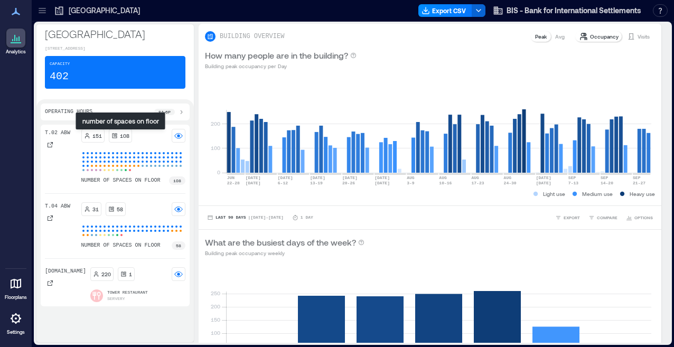
click at [120, 134] on p "108" at bounding box center [125, 135] width 10 height 8
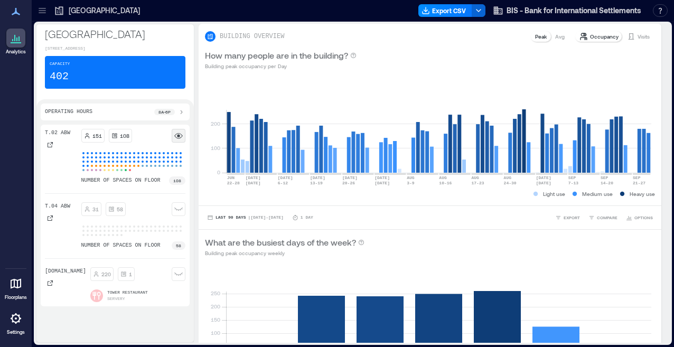
click at [177, 136] on rect at bounding box center [178, 135] width 8 height 8
click at [178, 136] on circle at bounding box center [178, 136] width 3 height 3
click at [107, 146] on div "151 108 number of spaces on floor 108" at bounding box center [133, 157] width 105 height 56
click at [56, 154] on div "T.02 ABW" at bounding box center [61, 157] width 32 height 56
click at [48, 146] on icon at bounding box center [50, 144] width 6 height 6
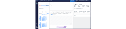
scroll to position [0, 1276]
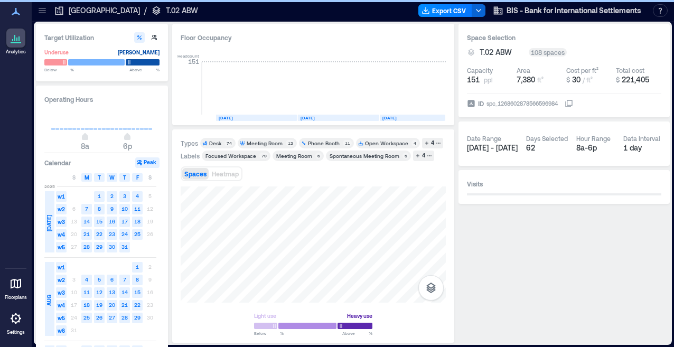
click at [221, 145] on div "Desk" at bounding box center [215, 142] width 12 height 7
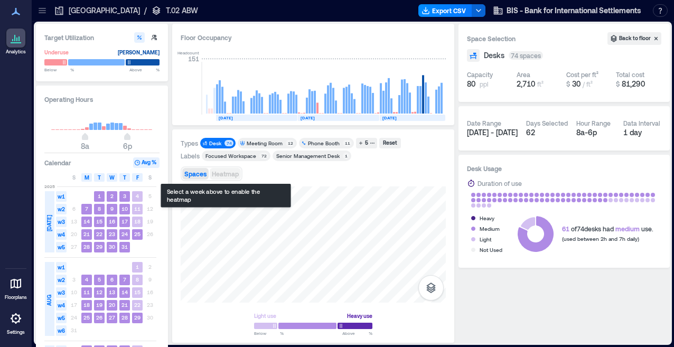
click at [231, 175] on span "Heatmap" at bounding box center [225, 173] width 27 height 7
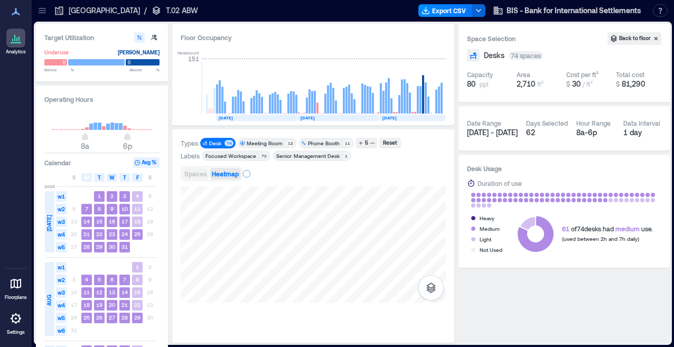
click at [197, 173] on span "Spaces" at bounding box center [195, 173] width 22 height 7
click at [251, 315] on div "Light use Heavy use Below ** % Above ** %" at bounding box center [313, 260] width 265 height 148
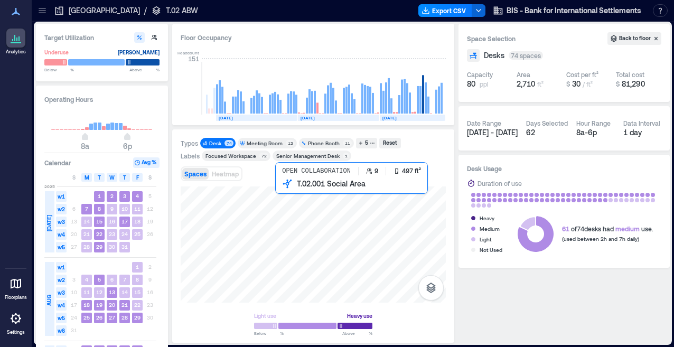
click at [319, 248] on div at bounding box center [313, 244] width 265 height 116
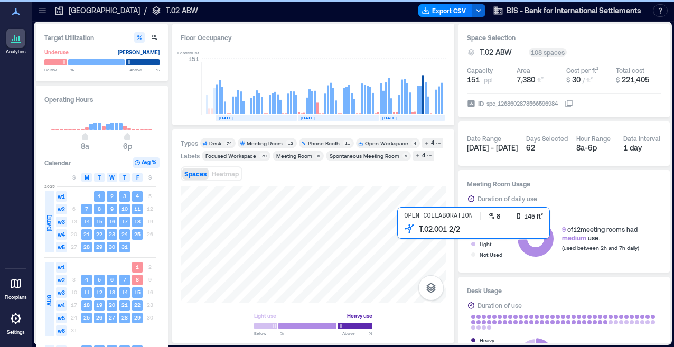
click at [408, 238] on div at bounding box center [313, 244] width 265 height 116
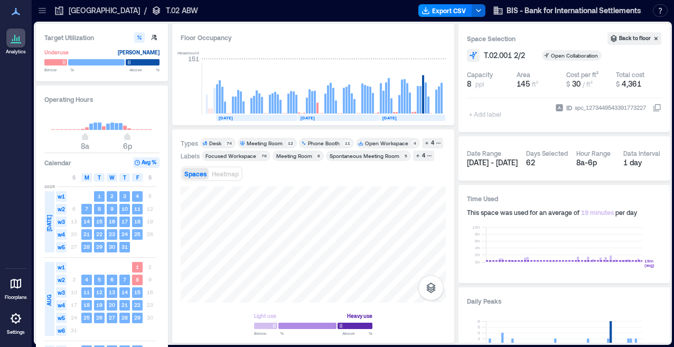
click at [226, 145] on div "74" at bounding box center [228, 143] width 9 height 6
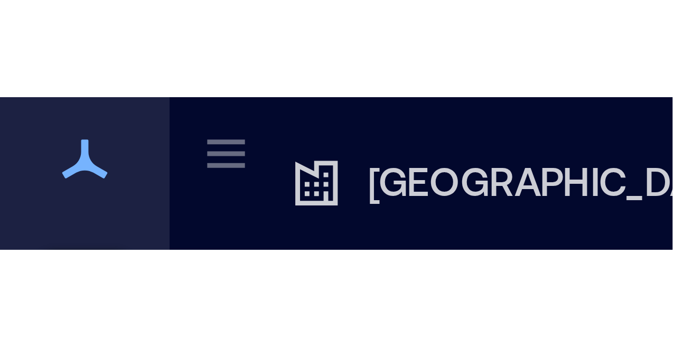
scroll to position [0, 1276]
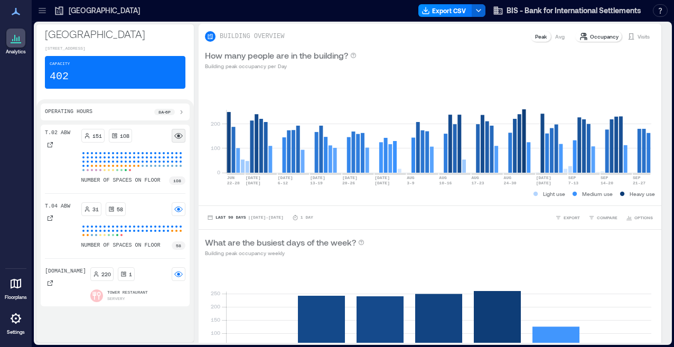
click at [176, 137] on rect at bounding box center [178, 135] width 8 height 8
click at [53, 145] on div at bounding box center [50, 144] width 11 height 11
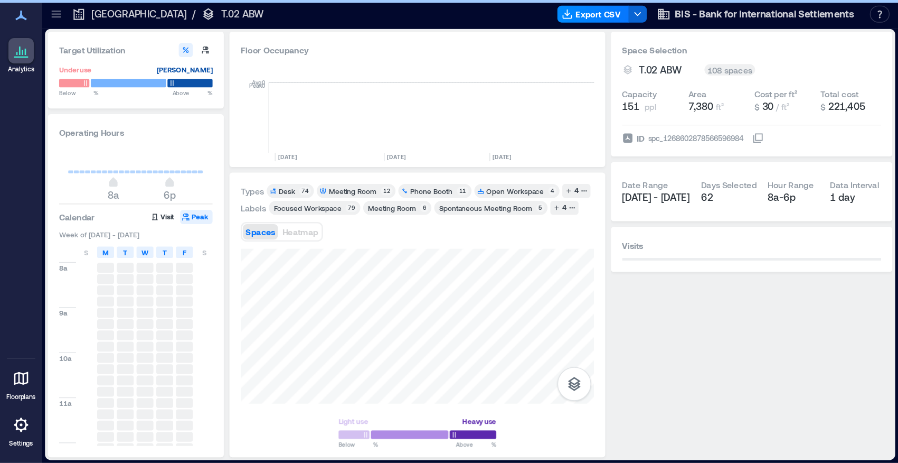
scroll to position [0, 1276]
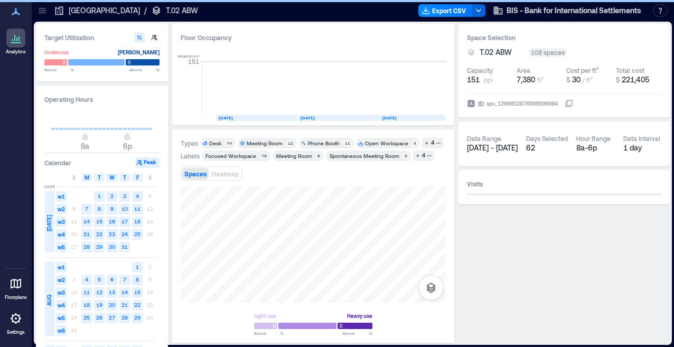
click at [222, 144] on div "Desk" at bounding box center [216, 142] width 14 height 7
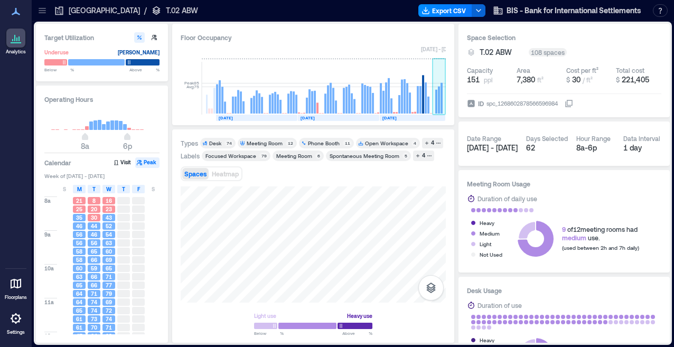
click at [441, 108] on rect at bounding box center [441, 98] width 2 height 31
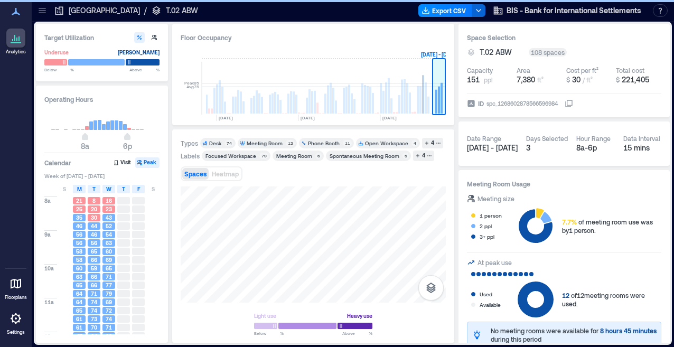
click at [424, 105] on rect at bounding box center [425, 97] width 2 height 31
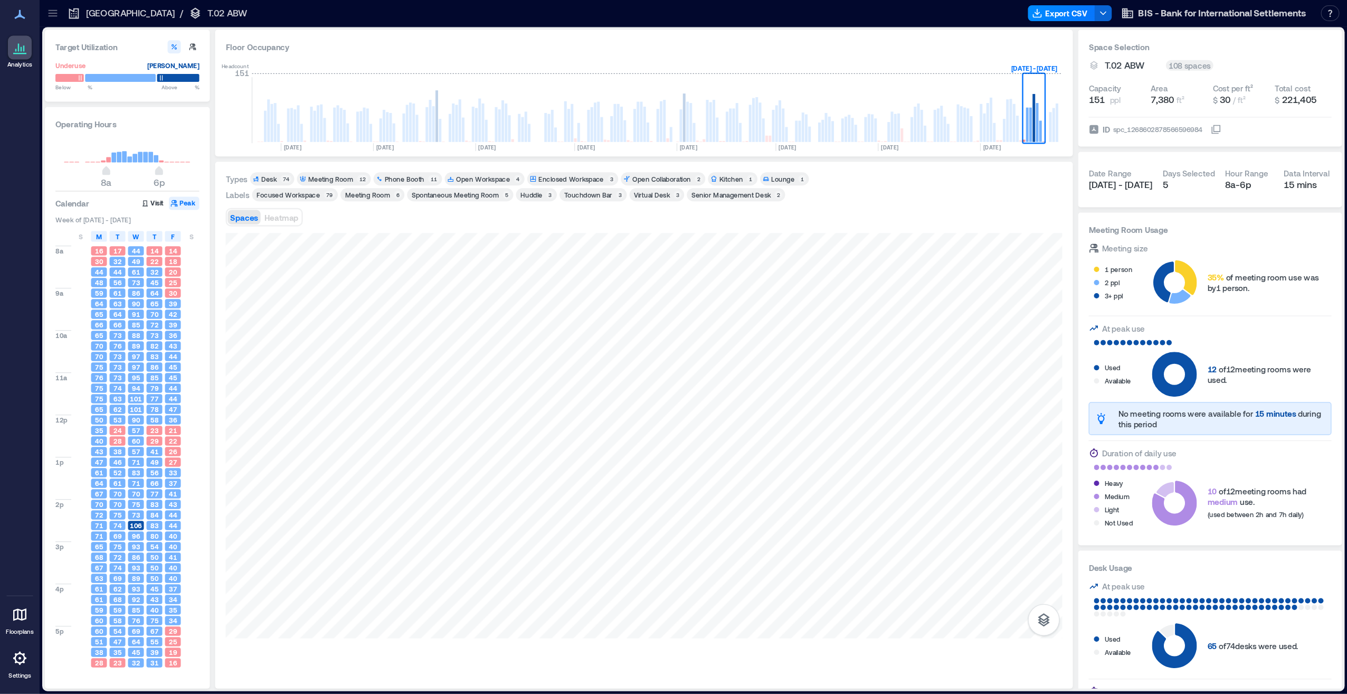
scroll to position [0, 724]
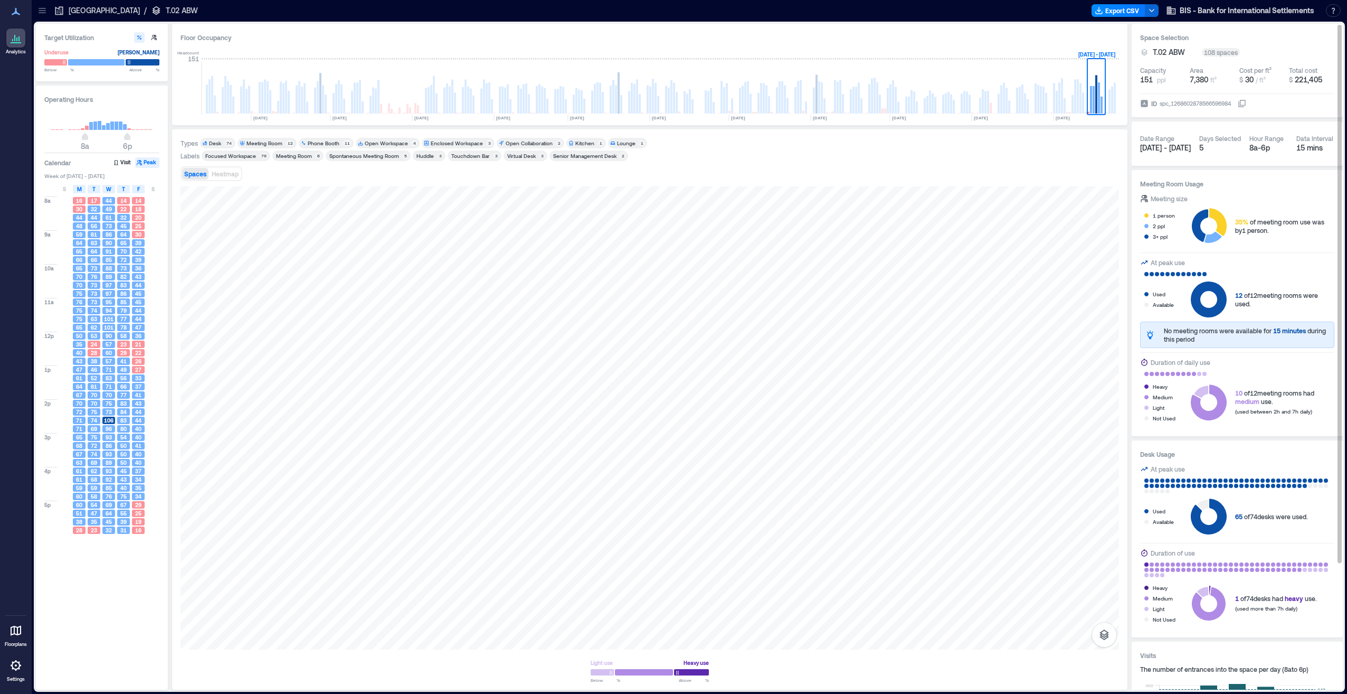
scroll to position [81, 0]
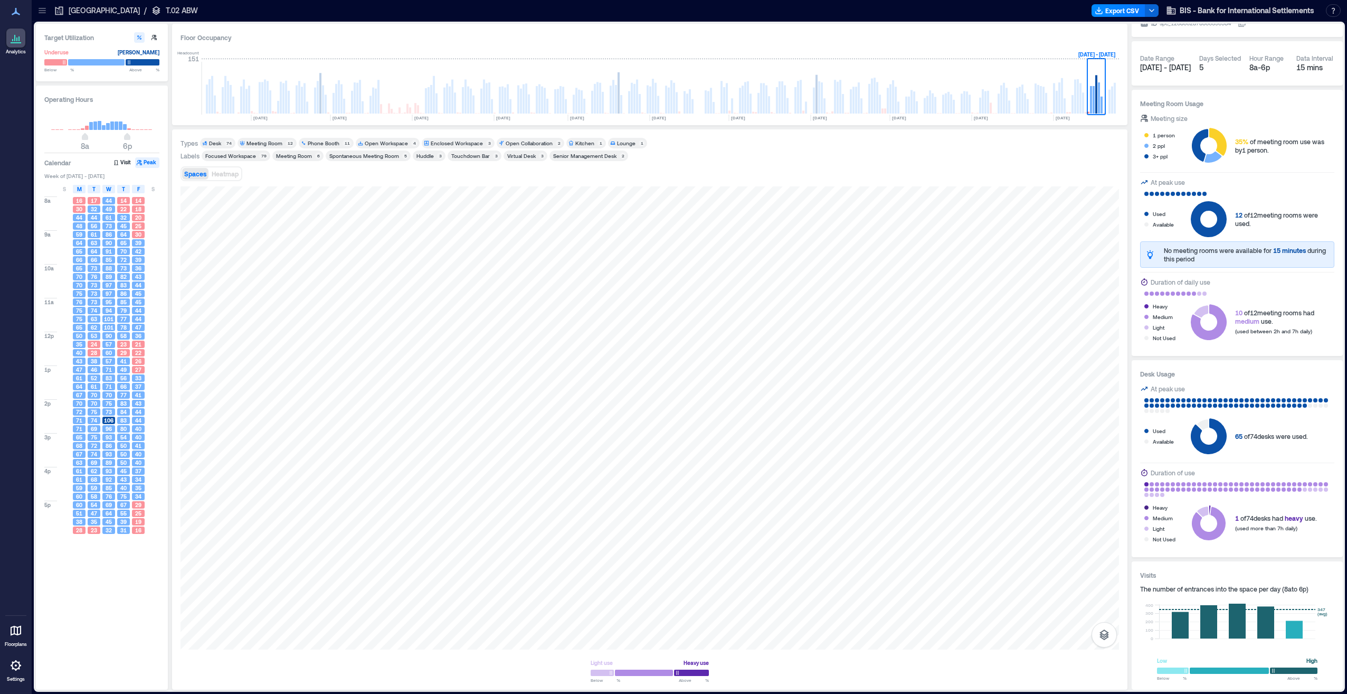
click at [219, 141] on div "Desk" at bounding box center [215, 142] width 12 height 7
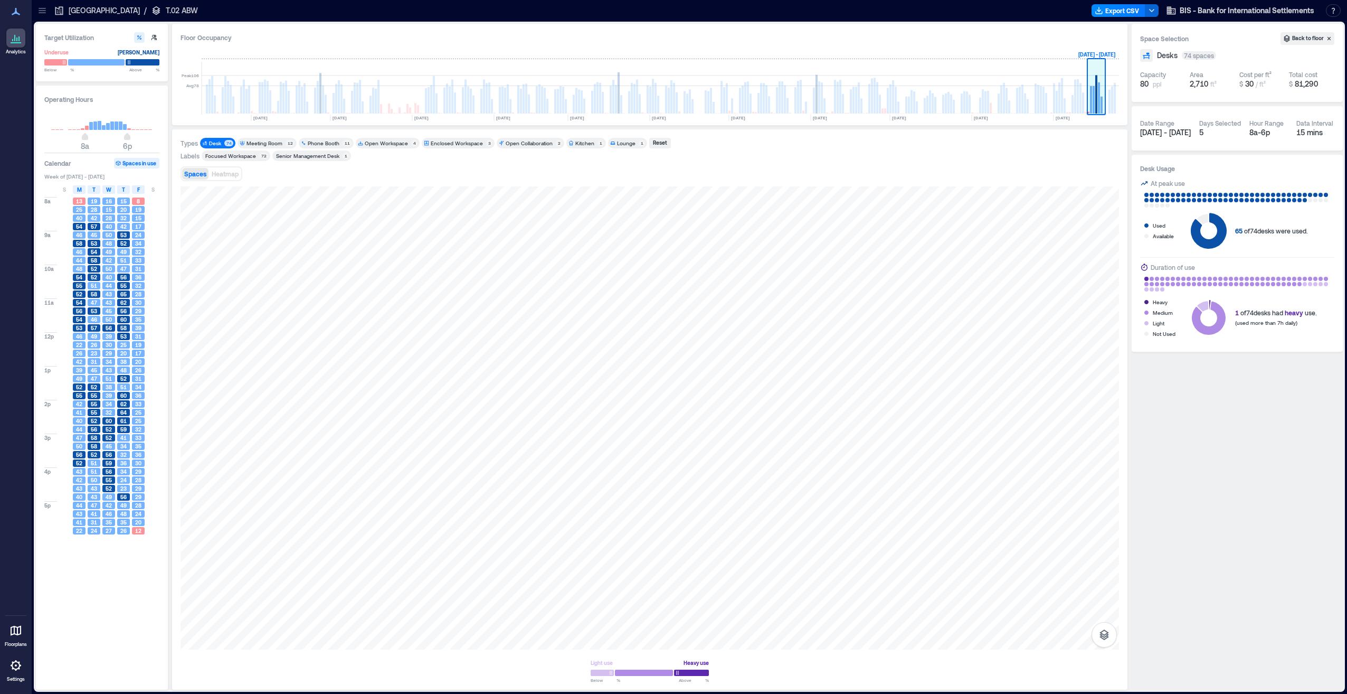
click at [673, 106] on rect at bounding box center [1091, 99] width 2 height 27
click at [212, 92] on rect at bounding box center [212, 94] width 2 height 37
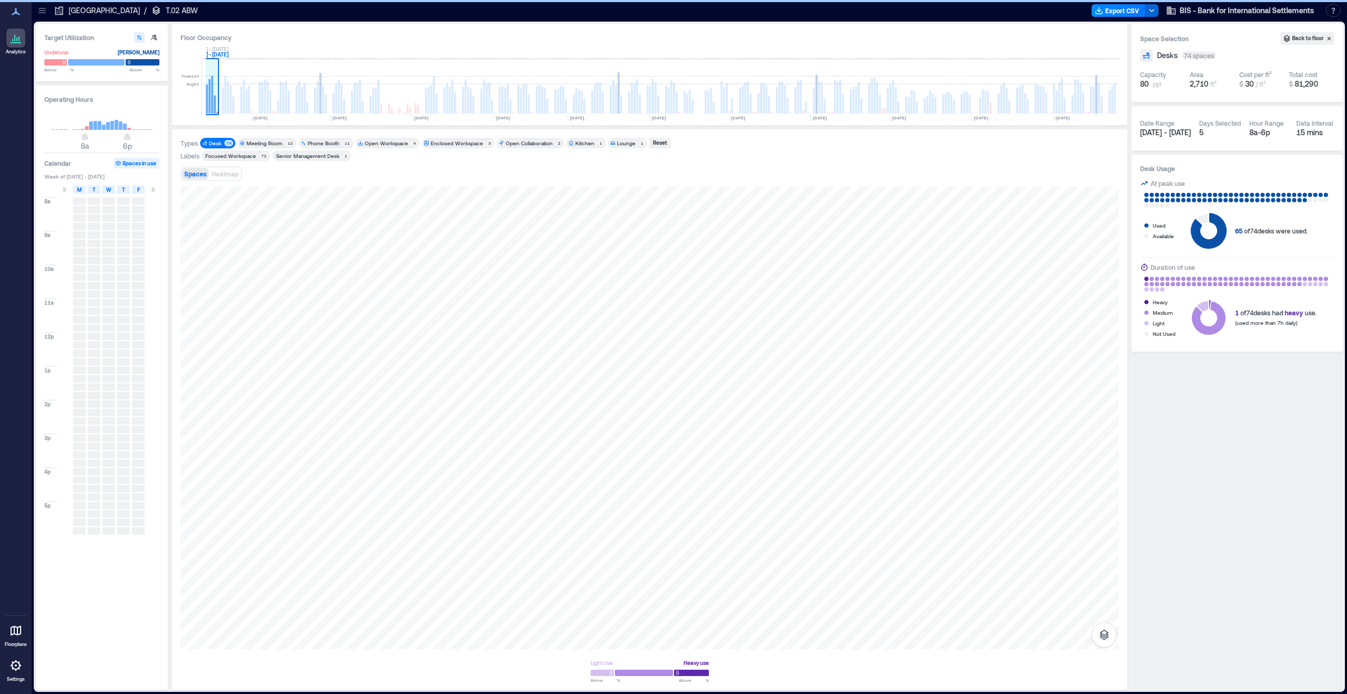
scroll to position [0, 149]
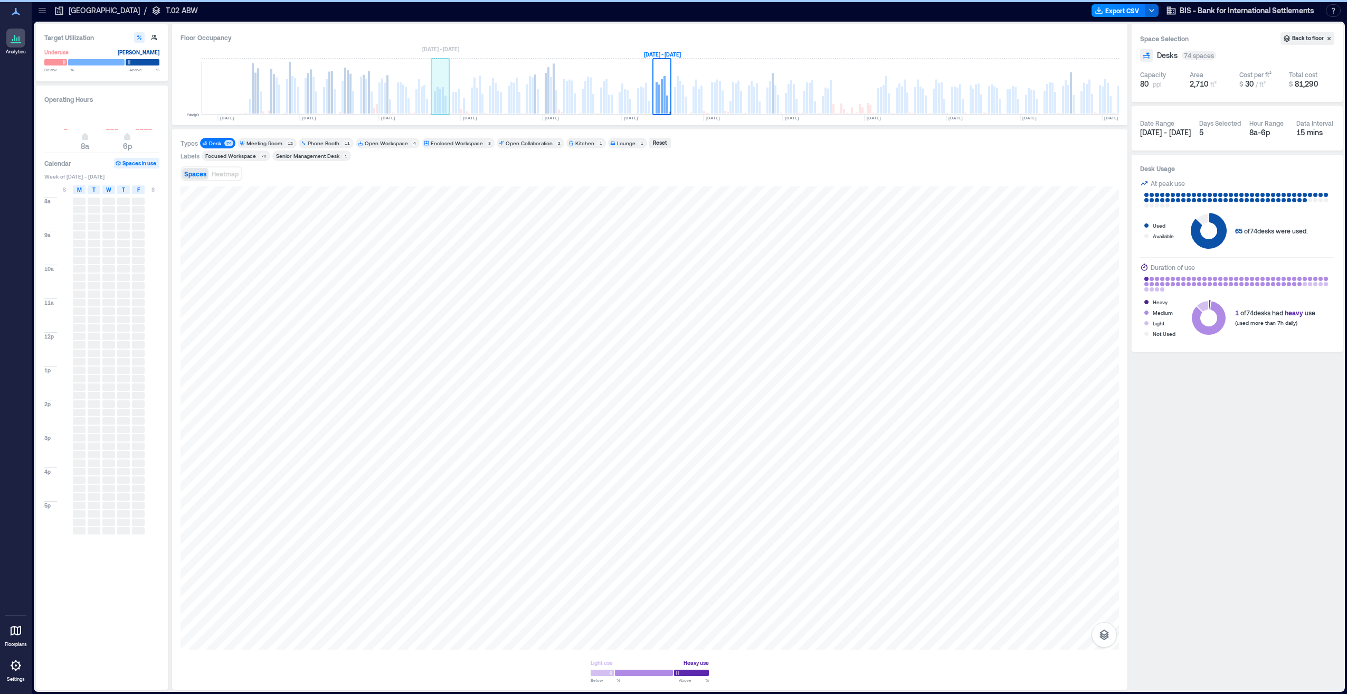
click at [673, 96] on rect at bounding box center [1103, 100] width 2 height 27
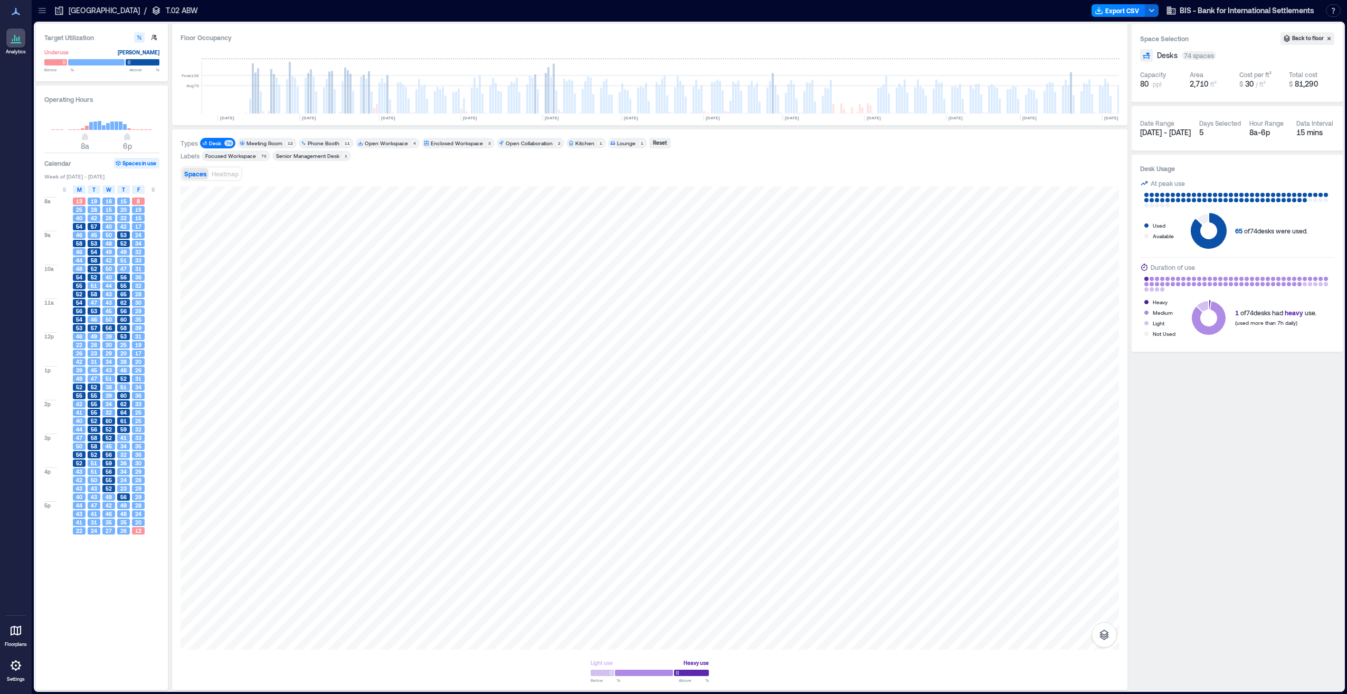
scroll to position [0, 602]
click at [673, 94] on rect at bounding box center [819, 97] width 2 height 32
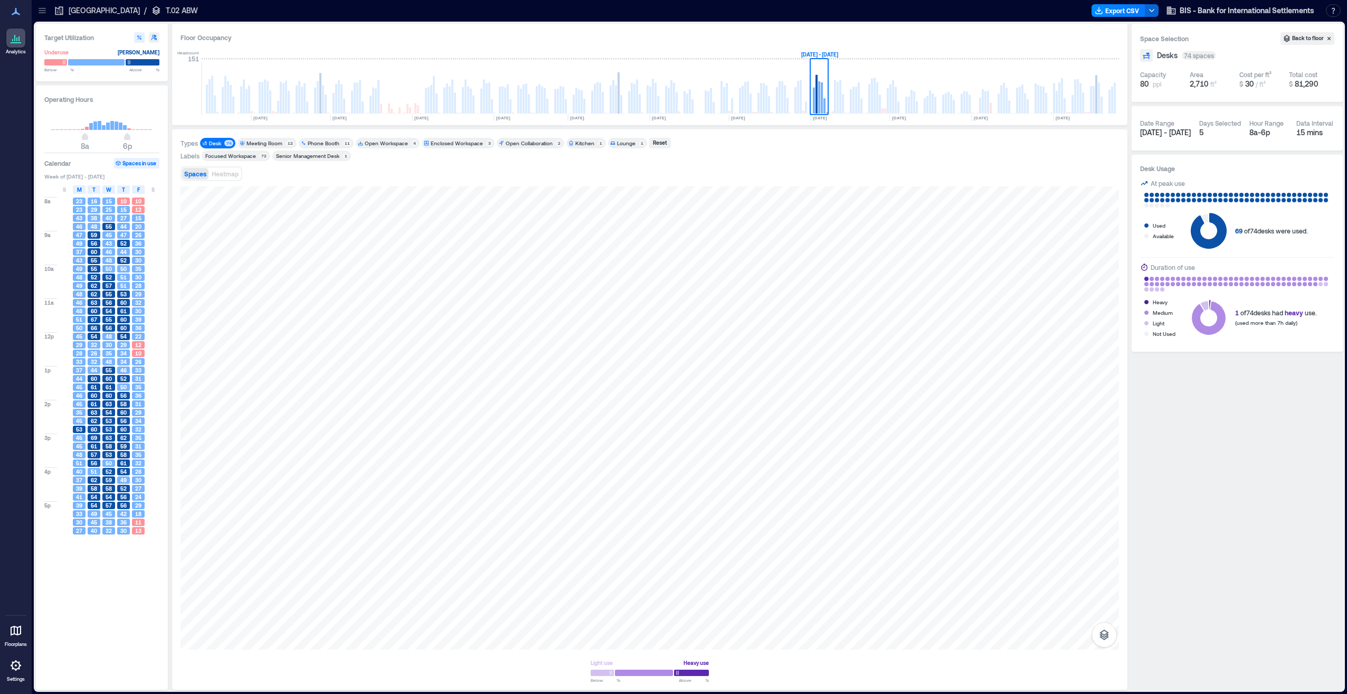
click at [157, 36] on icon "button" at bounding box center [154, 37] width 6 height 6
type input "**"
type input "***"
click at [376, 144] on div "Open Workspace" at bounding box center [386, 142] width 43 height 7
click at [370, 145] on div "Open Workspace" at bounding box center [386, 142] width 43 height 7
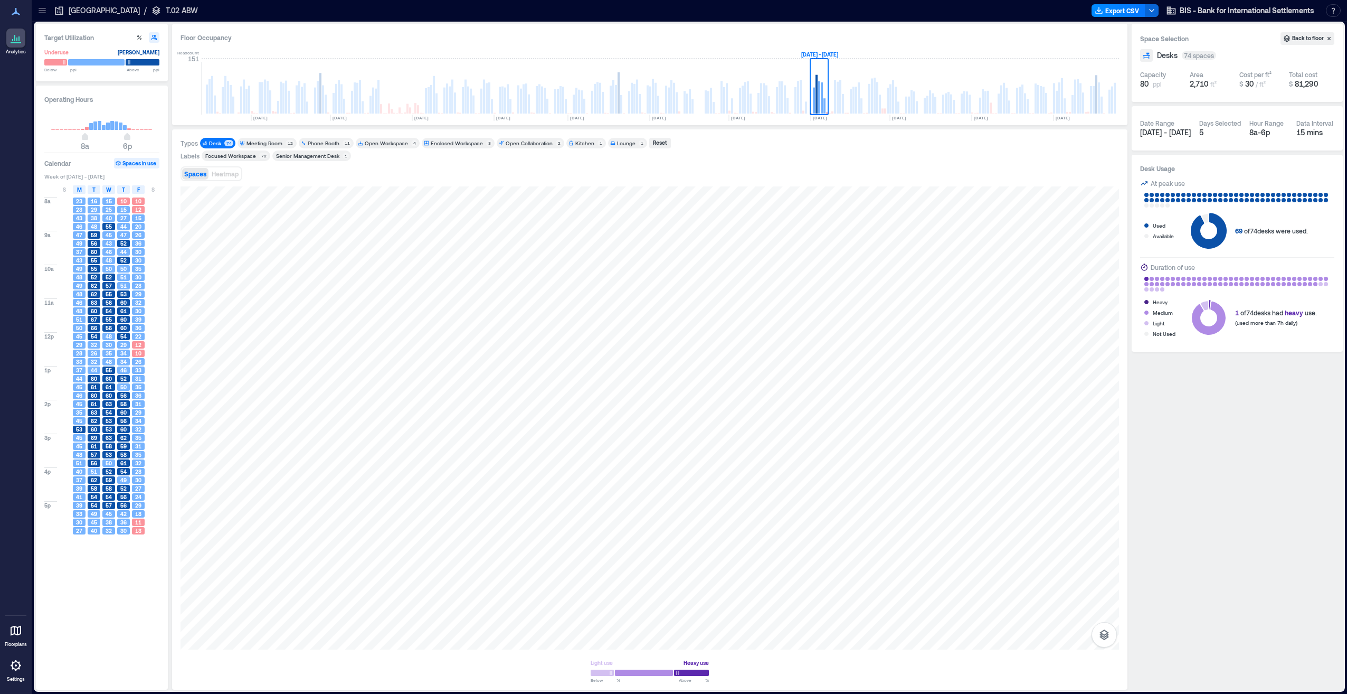
click at [219, 142] on div "Desk" at bounding box center [215, 142] width 12 height 7
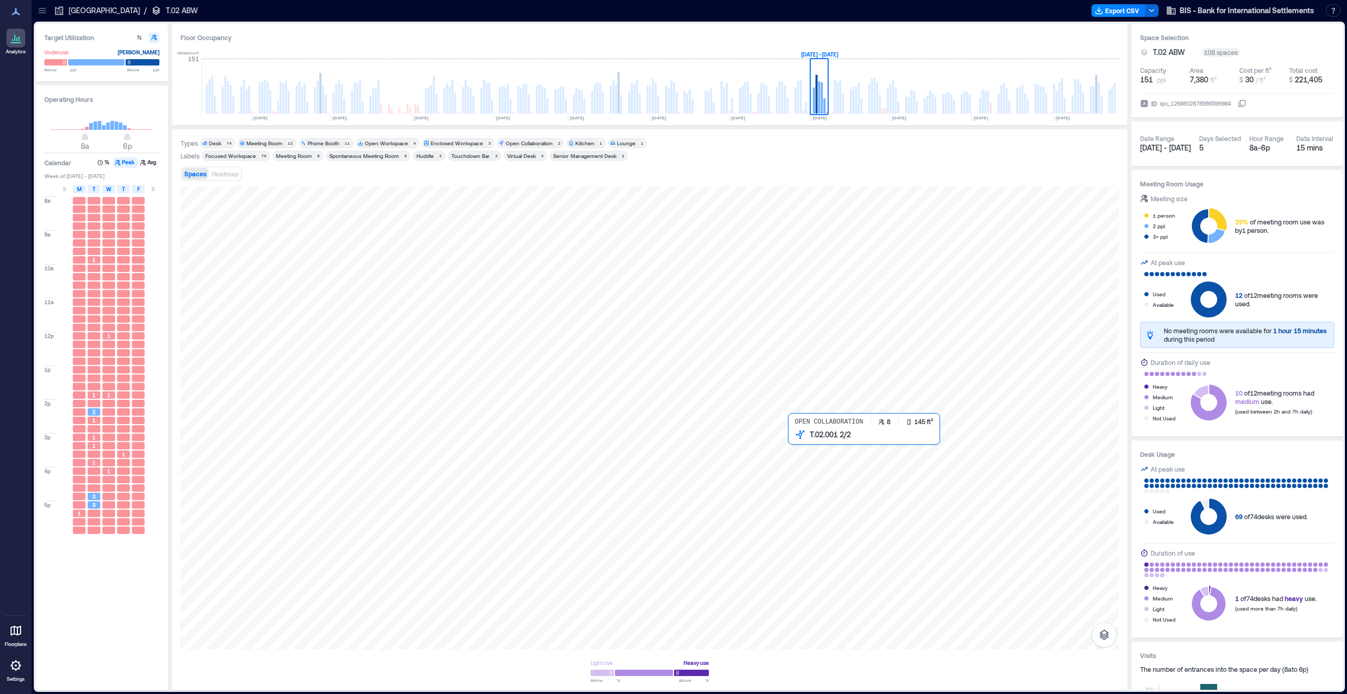
click at [673, 346] on div at bounding box center [650, 417] width 939 height 463
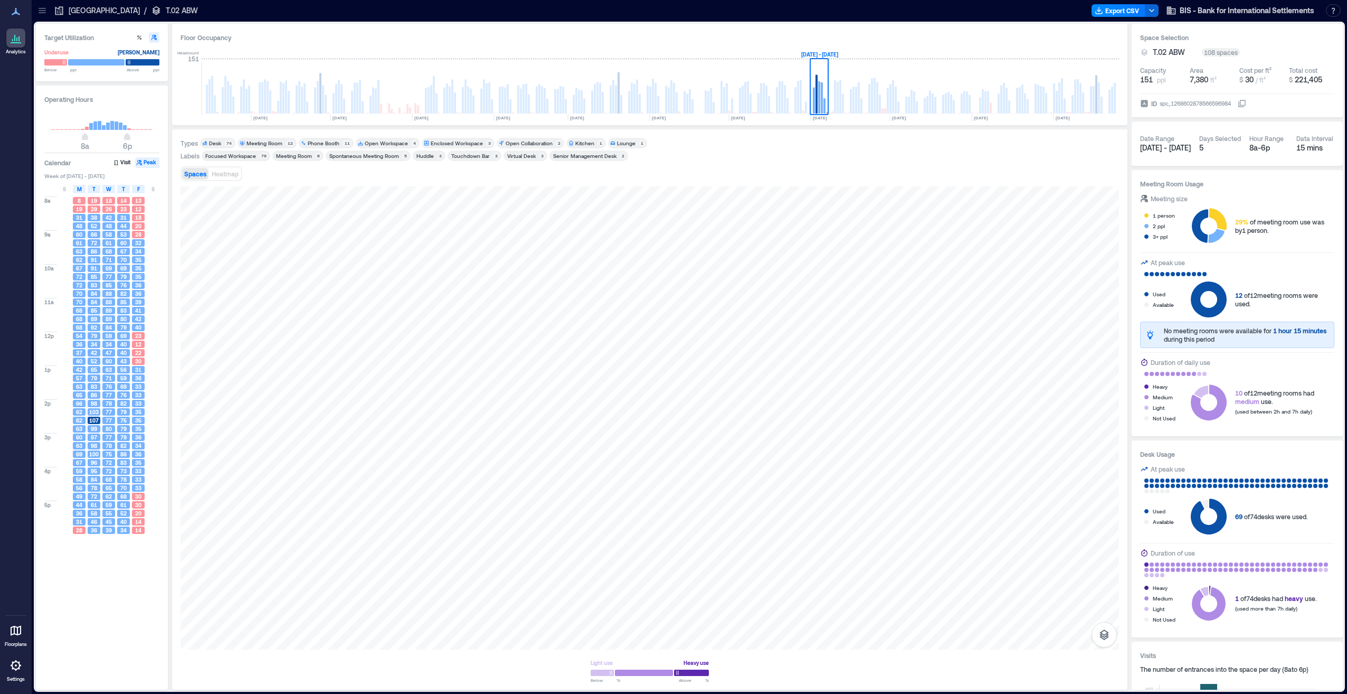
click at [217, 141] on div "Desk" at bounding box center [215, 142] width 12 height 7
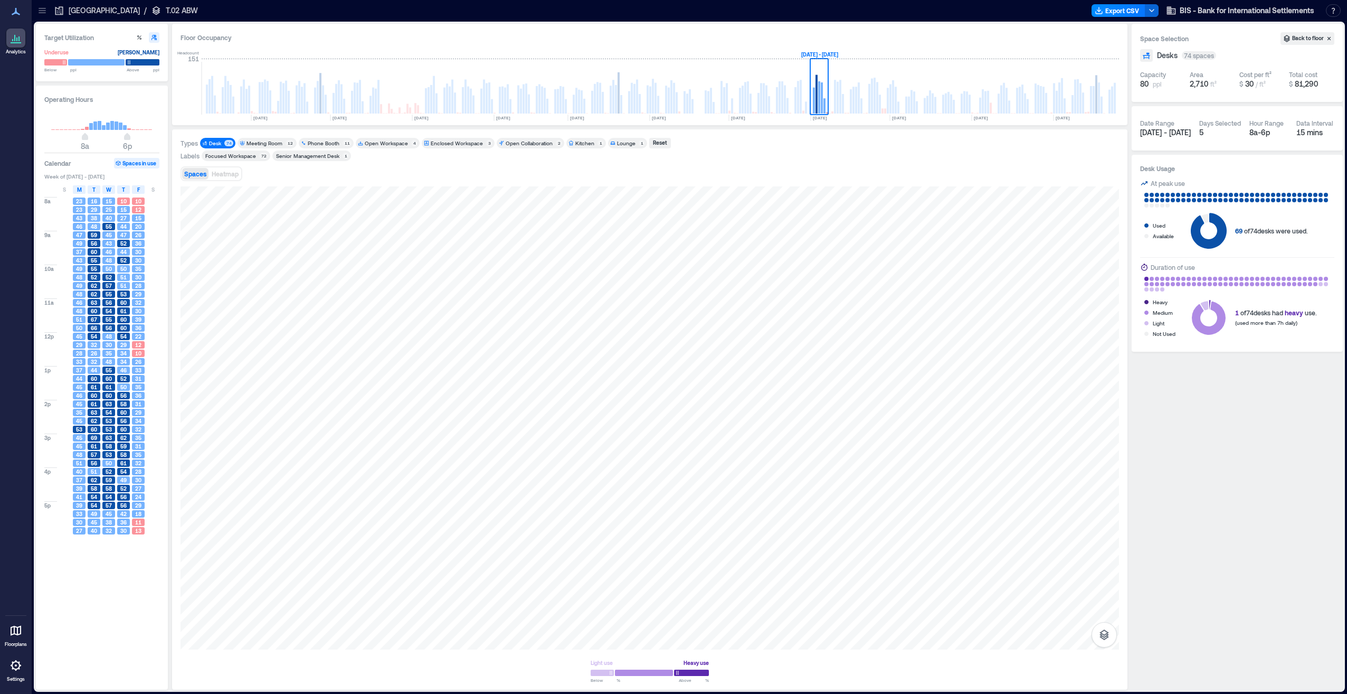
click at [9, 45] on div at bounding box center [15, 38] width 19 height 19
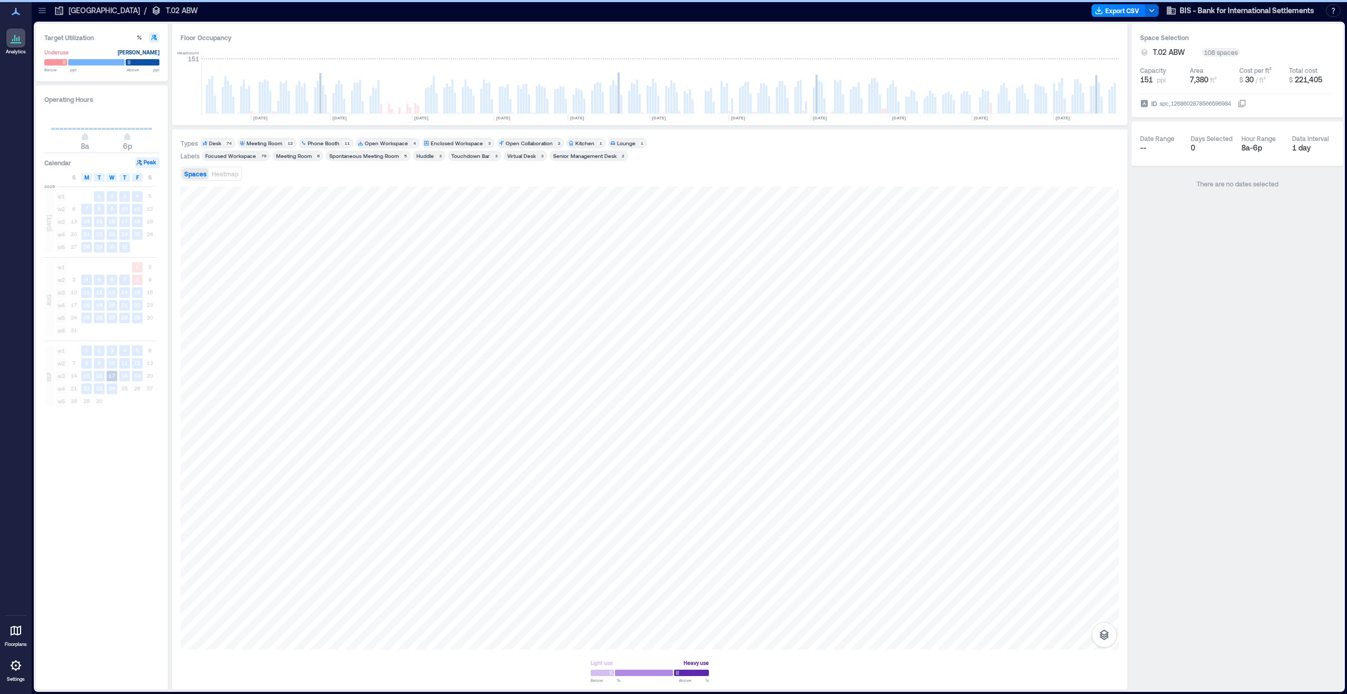
click at [10, 16] on icon at bounding box center [16, 11] width 13 height 13
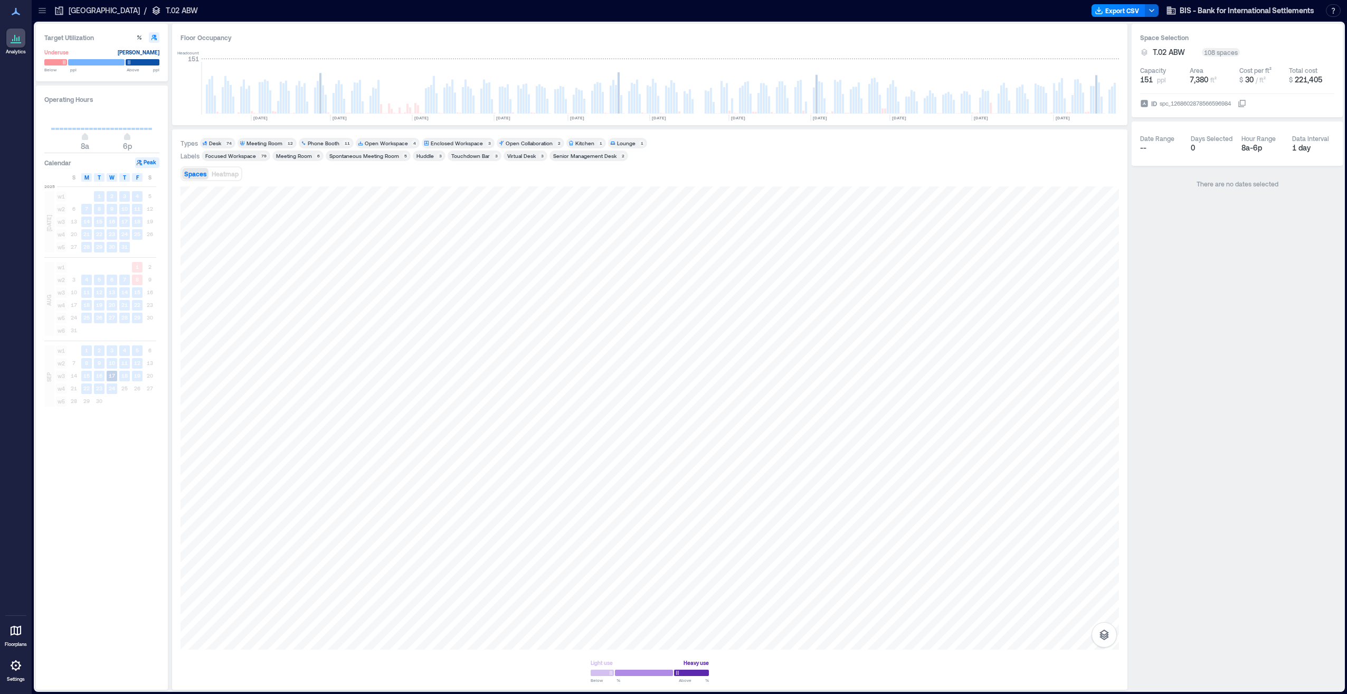
click at [18, 12] on icon at bounding box center [16, 11] width 13 height 13
click at [16, 37] on icon at bounding box center [16, 39] width 1 height 4
click at [166, 9] on p "T.02 ABW" at bounding box center [182, 10] width 32 height 11
click at [95, 10] on p "[GEOGRAPHIC_DATA]" at bounding box center [104, 10] width 71 height 11
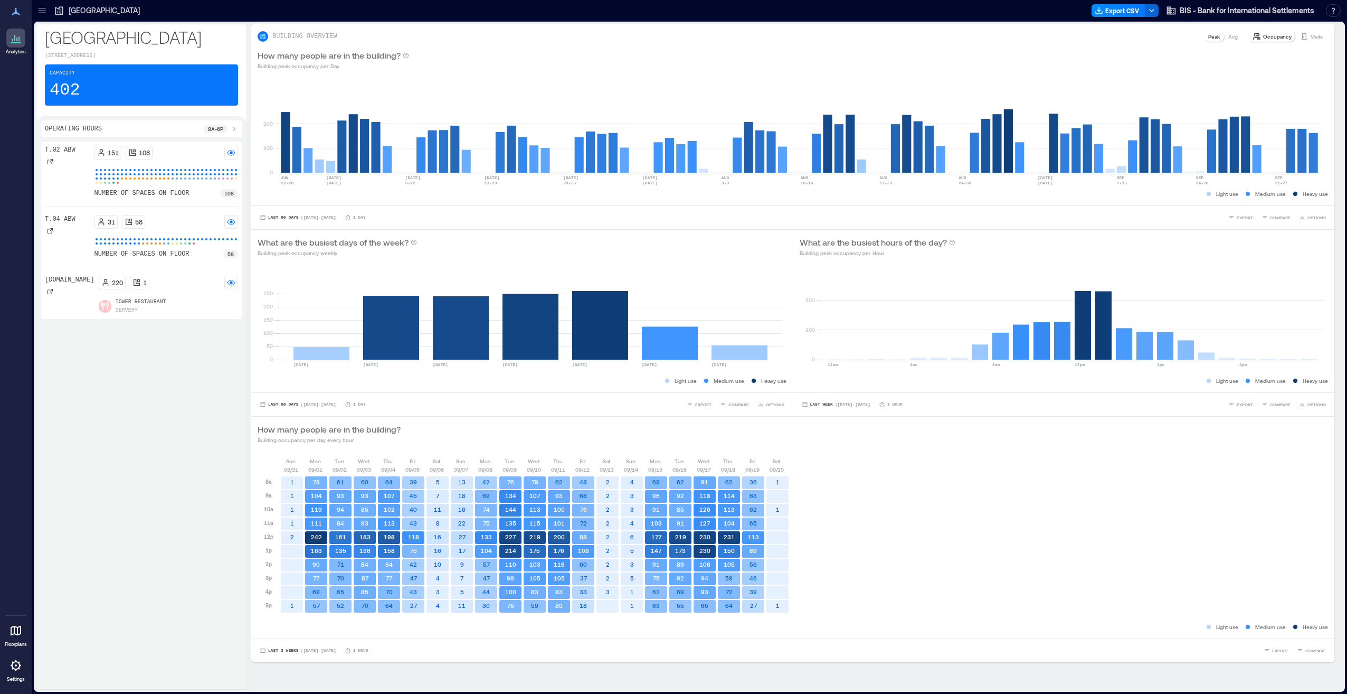
click at [69, 161] on div "T.02 ABW" at bounding box center [60, 156] width 31 height 21
click at [144, 152] on p "108" at bounding box center [144, 152] width 11 height 8
click at [118, 141] on div "Operating Hours 8a - 6p T.02 ABW 151 108 number of spaces on floor 108 T.04 ABW…" at bounding box center [141, 402] width 210 height 573
click at [112, 153] on p "151" at bounding box center [113, 152] width 11 height 8
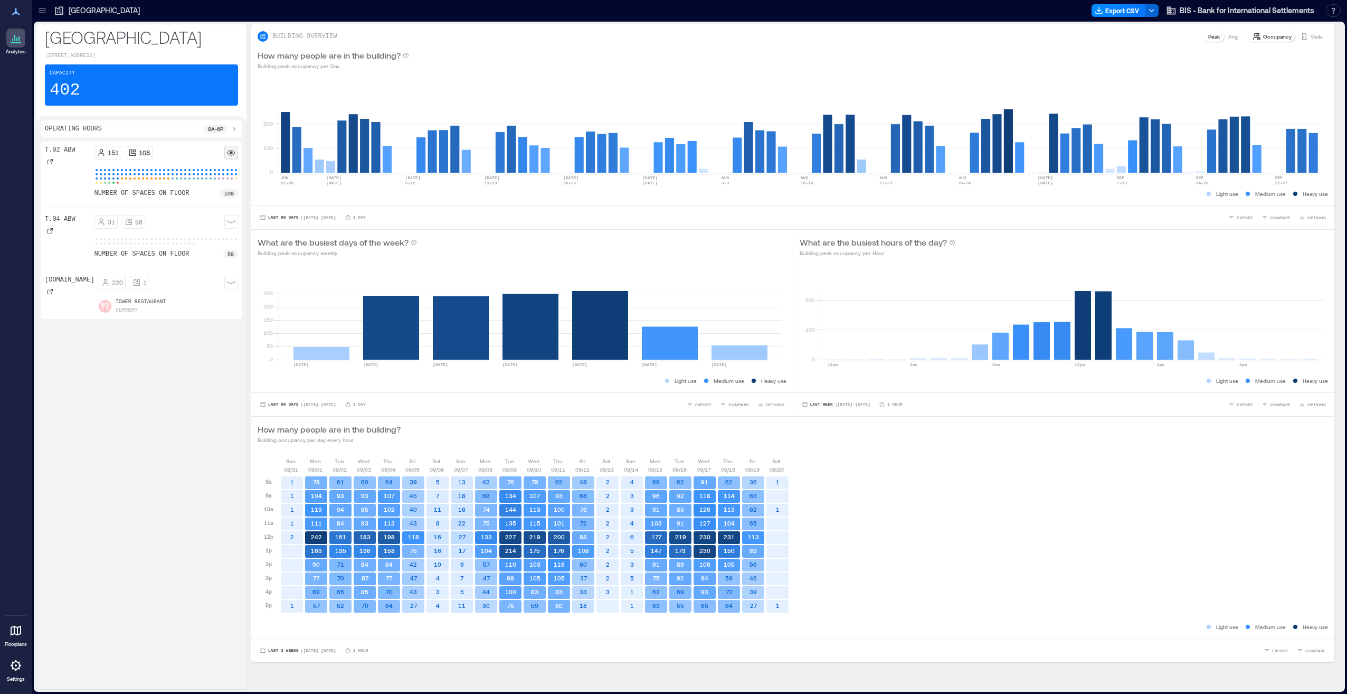
click at [231, 152] on circle at bounding box center [231, 153] width 3 height 3
click at [228, 194] on p "108" at bounding box center [229, 193] width 10 height 8
click at [70, 161] on div "T.02 ABW" at bounding box center [60, 156] width 31 height 21
drag, startPoint x: 50, startPoint y: 159, endPoint x: 79, endPoint y: 185, distance: 38.1
click at [50, 159] on icon at bounding box center [50, 161] width 6 height 6
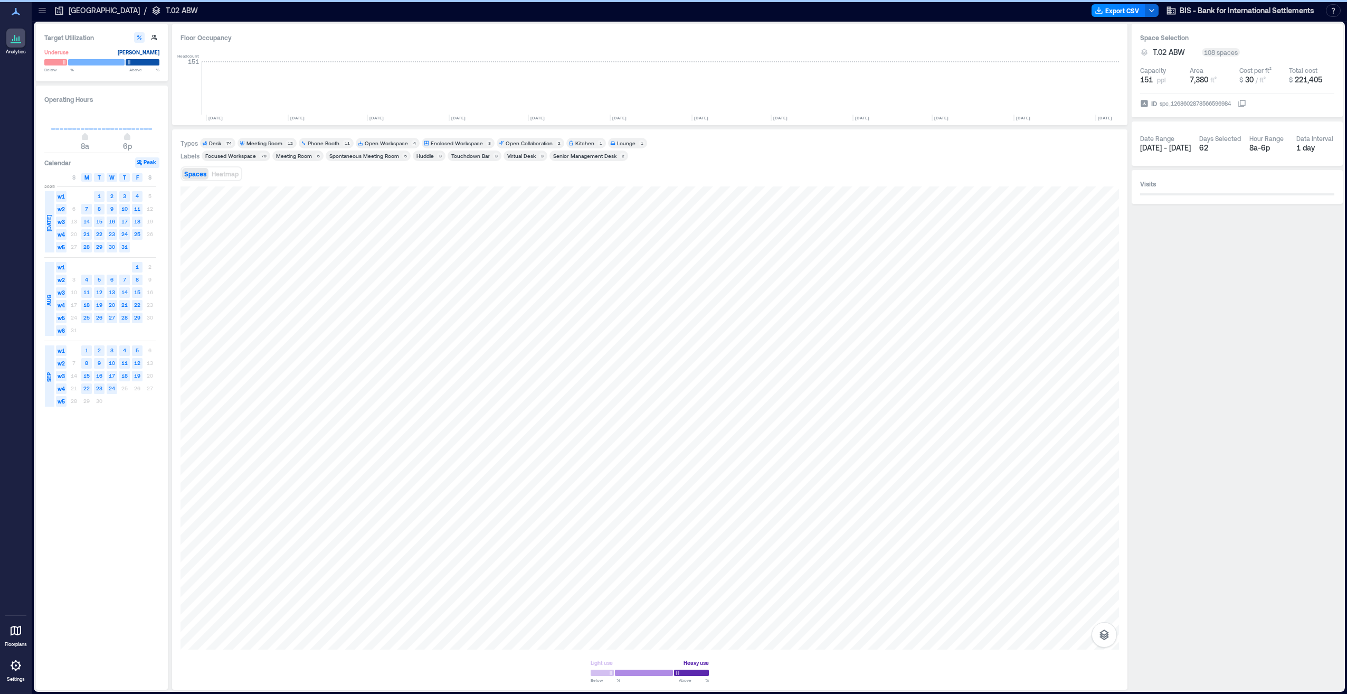
scroll to position [0, 602]
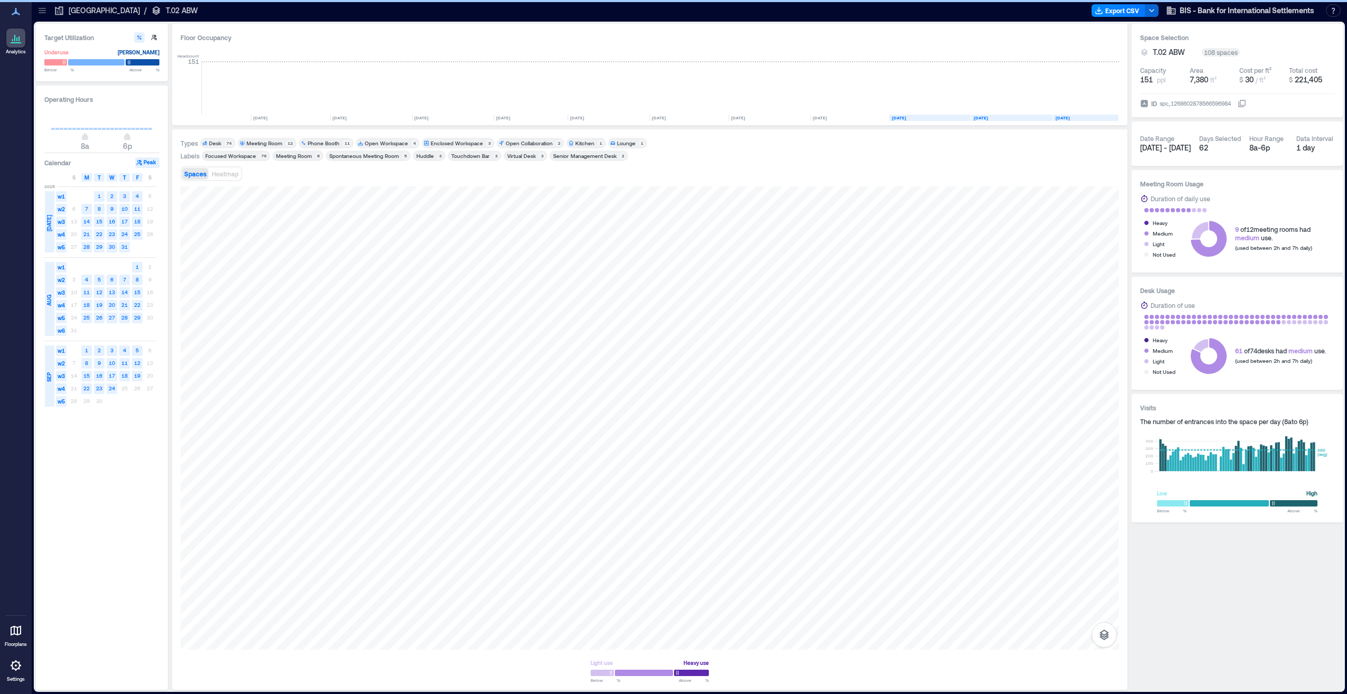
click at [212, 142] on div "Desk" at bounding box center [215, 142] width 12 height 7
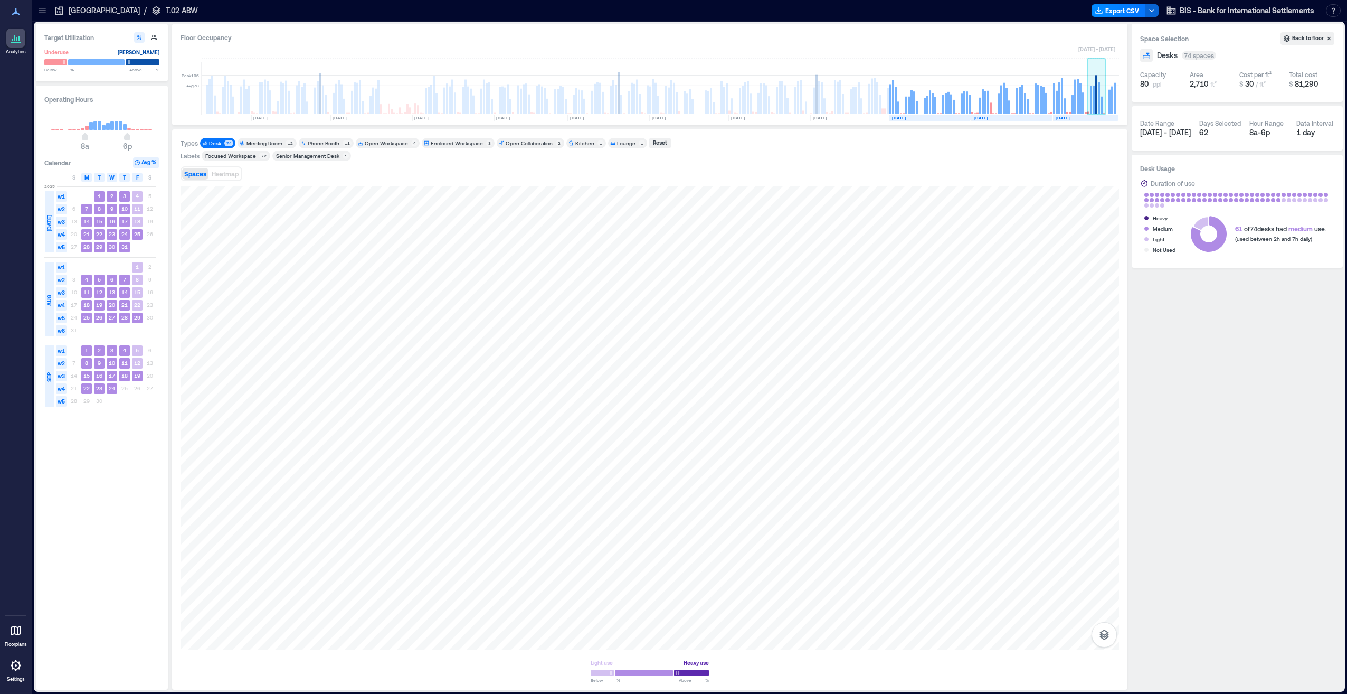
click at [1092, 92] on rect at bounding box center [1091, 99] width 2 height 27
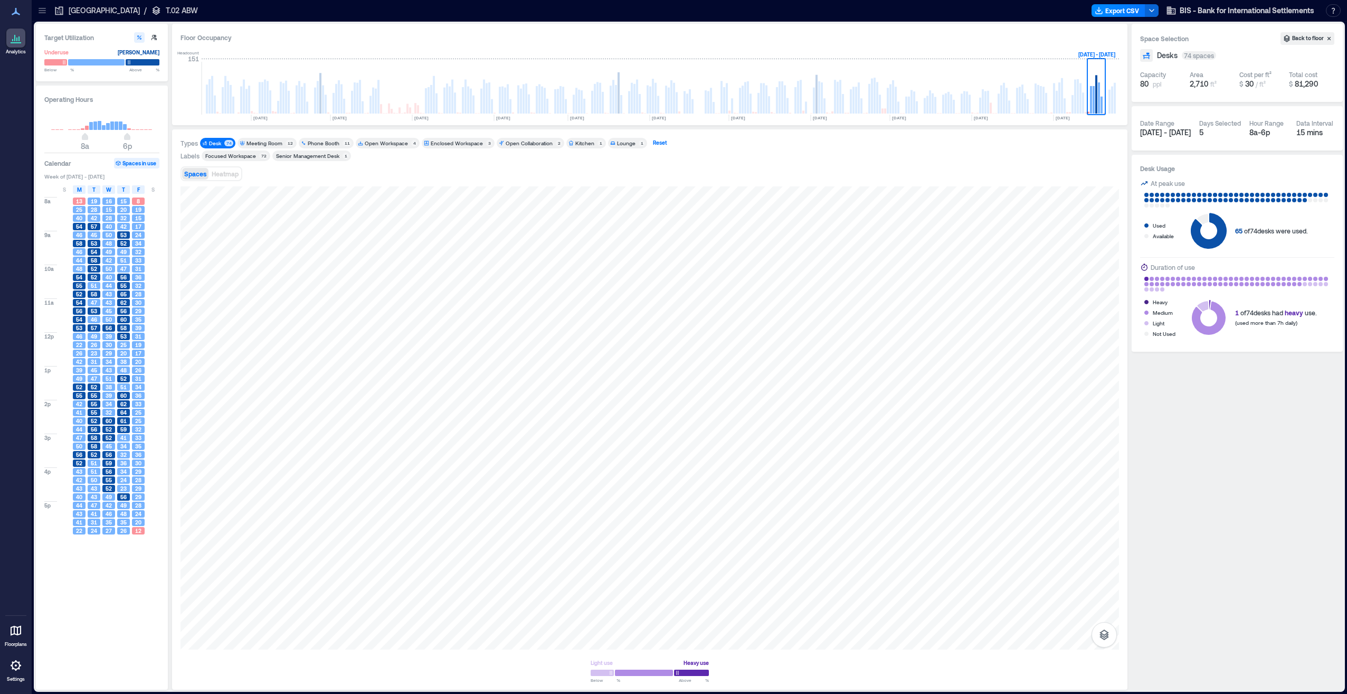
click at [656, 138] on div "Reset" at bounding box center [660, 143] width 17 height 10
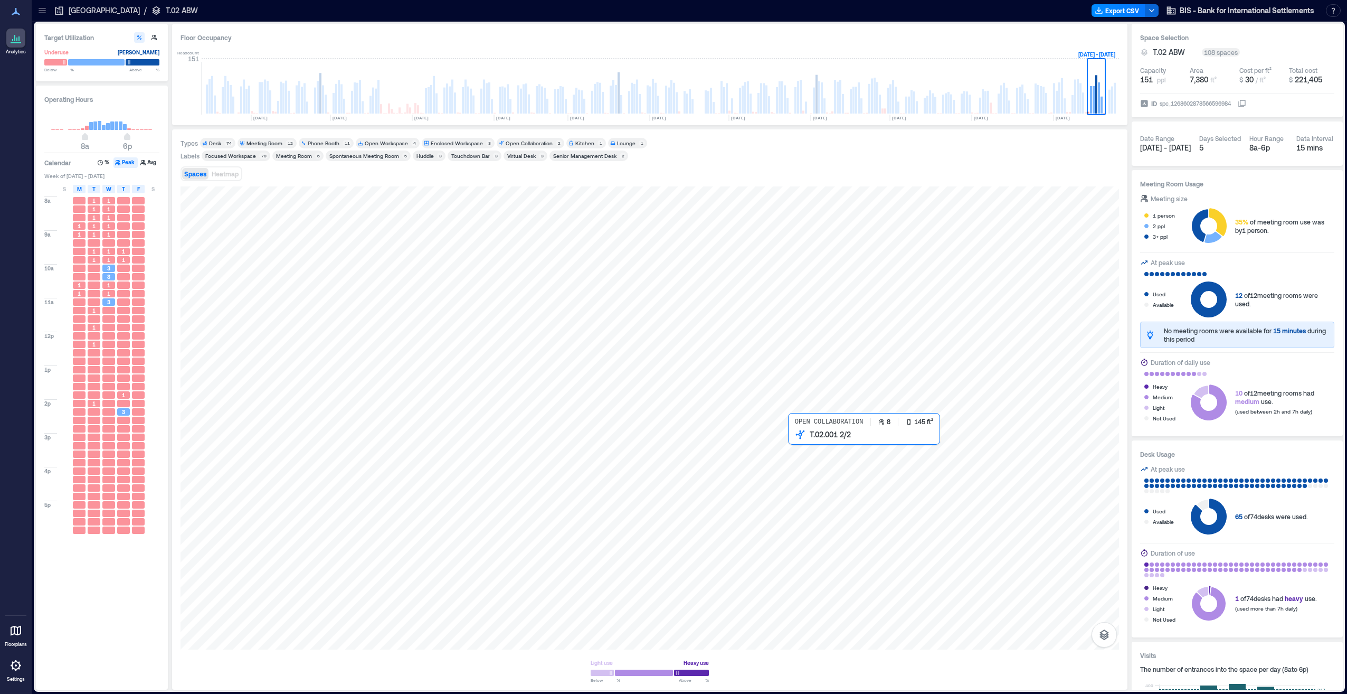
click at [797, 458] on div at bounding box center [650, 417] width 939 height 463
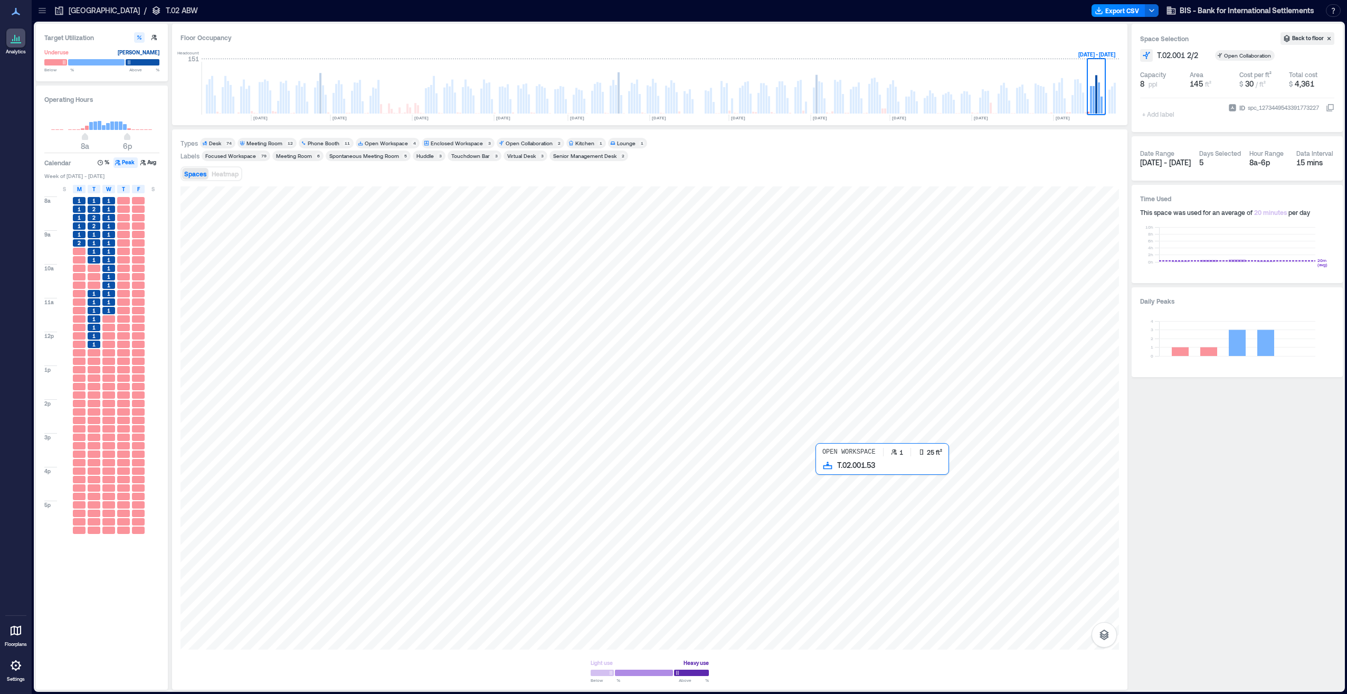
click at [823, 471] on div at bounding box center [650, 417] width 939 height 463
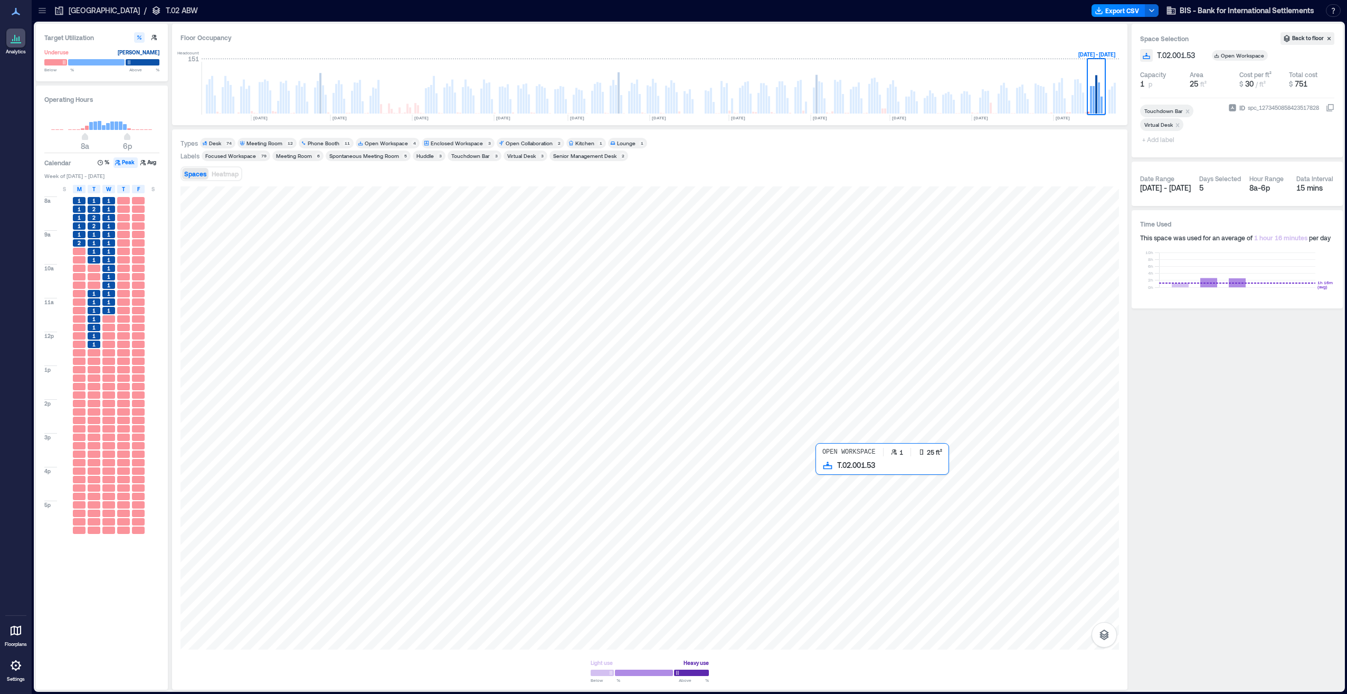
click at [824, 471] on div at bounding box center [650, 417] width 939 height 463
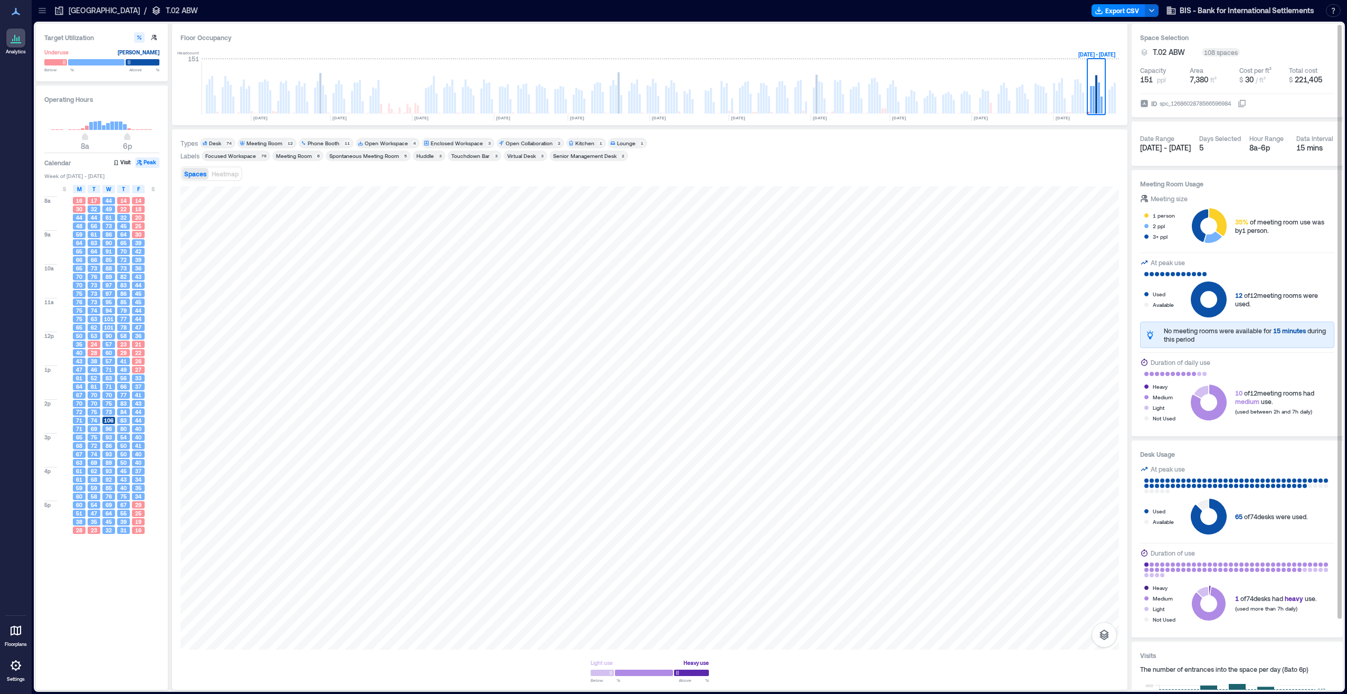
scroll to position [81, 0]
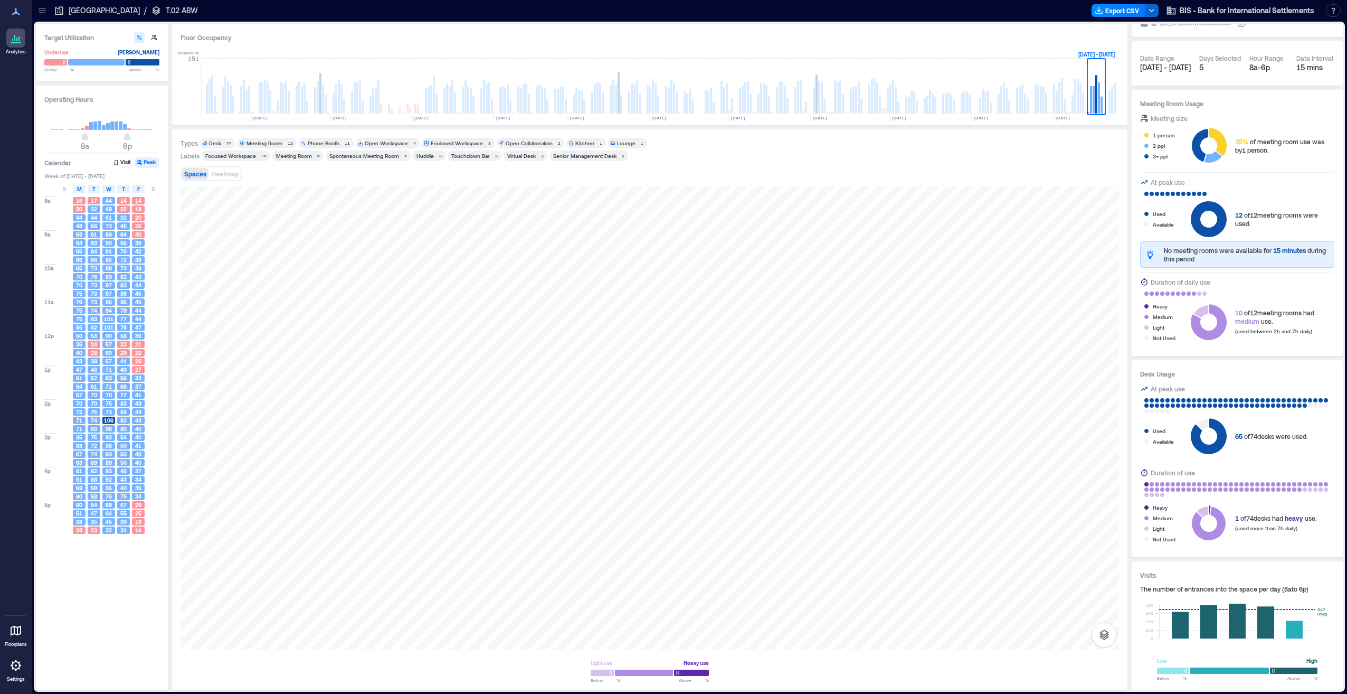
click at [251, 155] on div "Focused Workspace" at bounding box center [230, 155] width 51 height 7
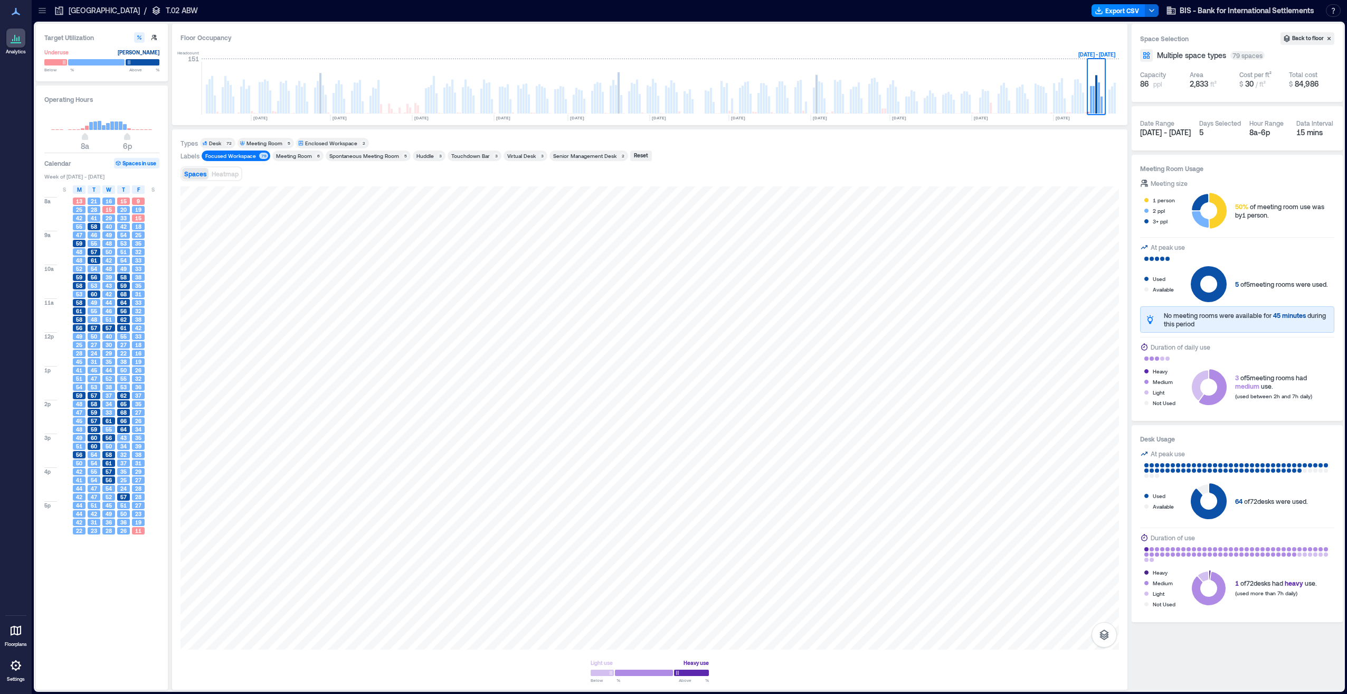
click at [248, 156] on div "Focused Workspace" at bounding box center [230, 155] width 51 height 7
